Goal: Information Seeking & Learning: Find specific page/section

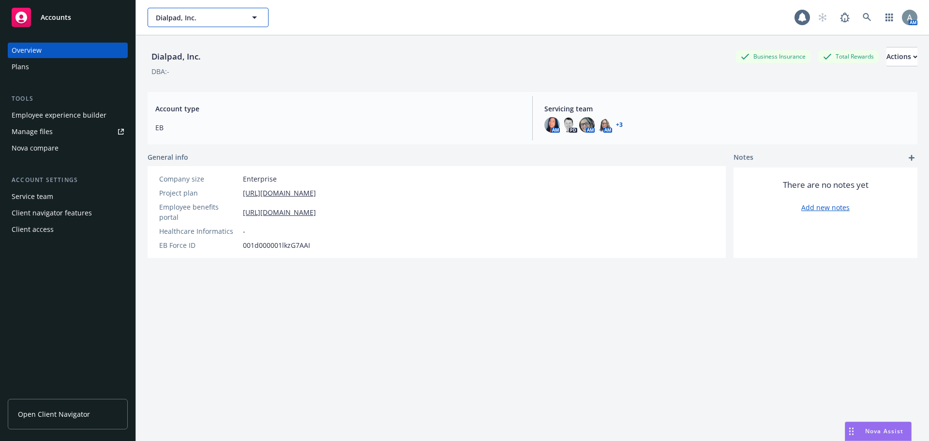
click at [199, 11] on button "Dialpad, Inc." at bounding box center [208, 17] width 121 height 19
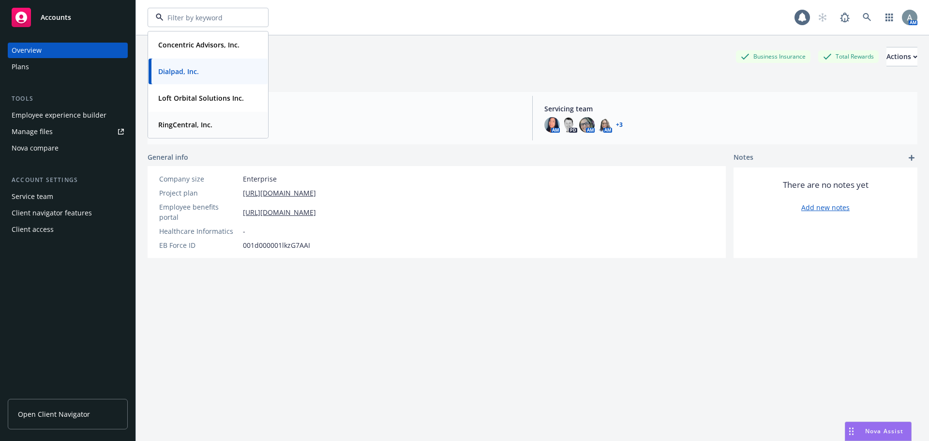
click at [203, 122] on strong "RingCentral, Inc." at bounding box center [185, 124] width 54 height 9
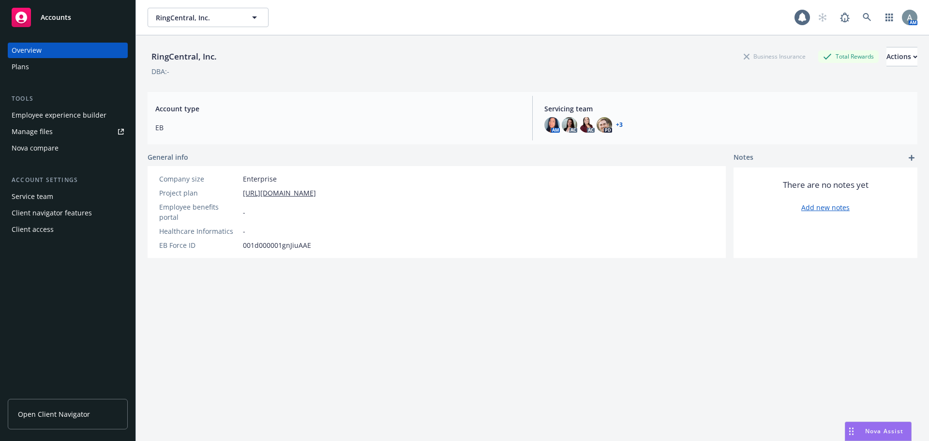
click at [863, 428] on div "Nova Assist" at bounding box center [884, 431] width 54 height 8
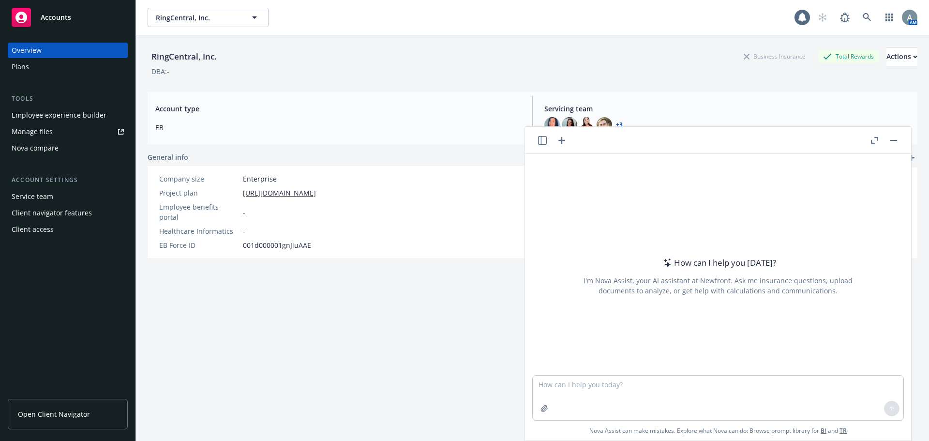
click at [59, 132] on link "Manage files" at bounding box center [68, 131] width 120 height 15
click at [625, 378] on textarea at bounding box center [718, 398] width 371 height 45
type textarea "can you review the fertility benefits of the contract and limits"
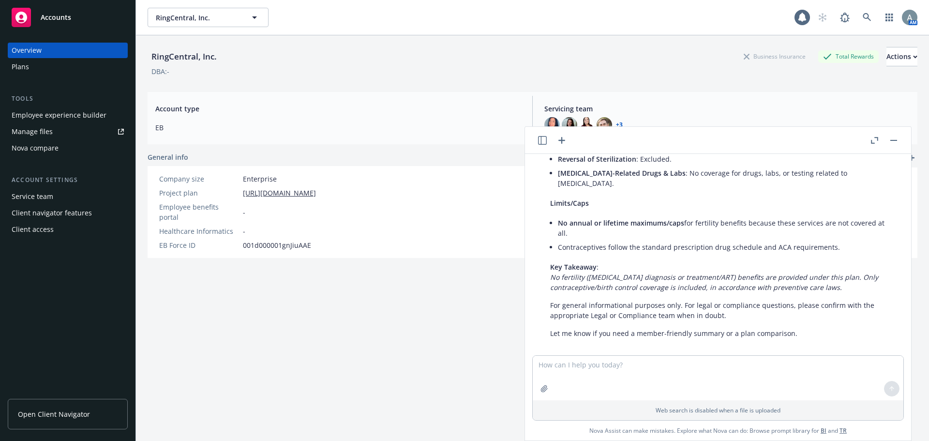
scroll to position [199, 0]
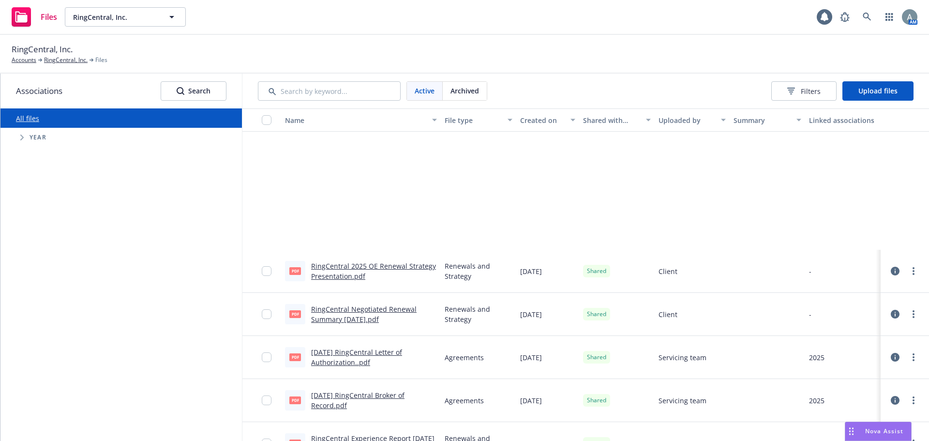
scroll to position [726, 0]
